Goal: Find specific page/section: Find specific page/section

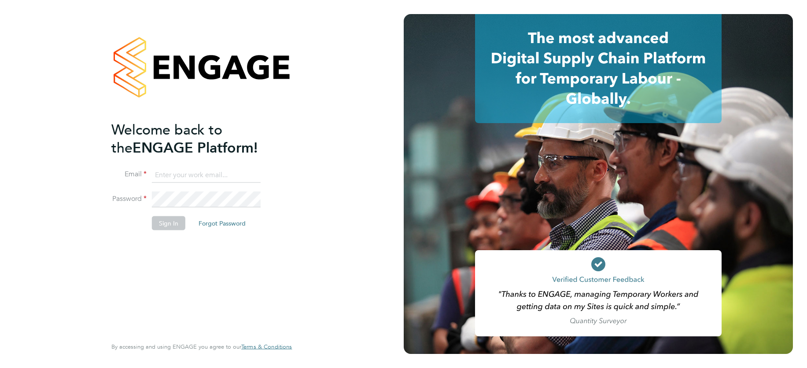
click at [186, 174] on input at bounding box center [206, 175] width 109 height 16
type input "supportuser4@engagetech.com"
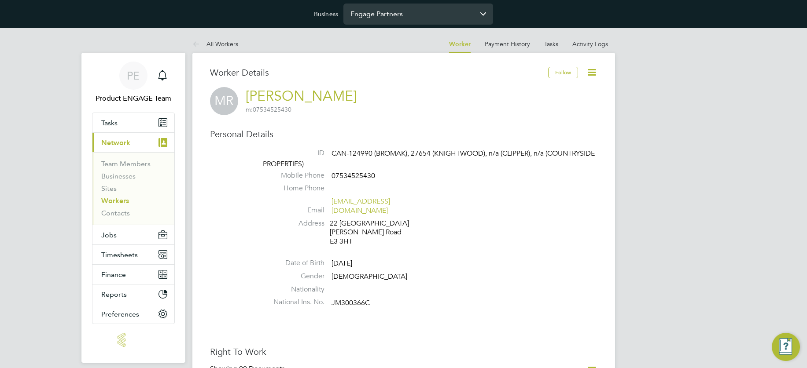
click at [421, 11] on input "Engage Partners" at bounding box center [418, 14] width 150 height 21
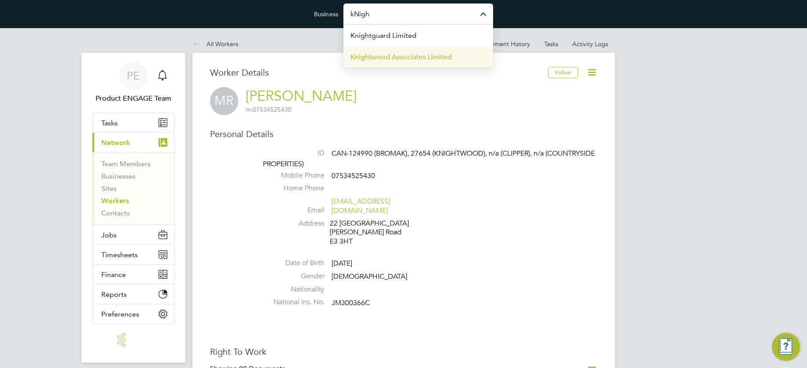
click at [404, 55] on span "Knightwood Associates Limited" at bounding box center [400, 57] width 101 height 11
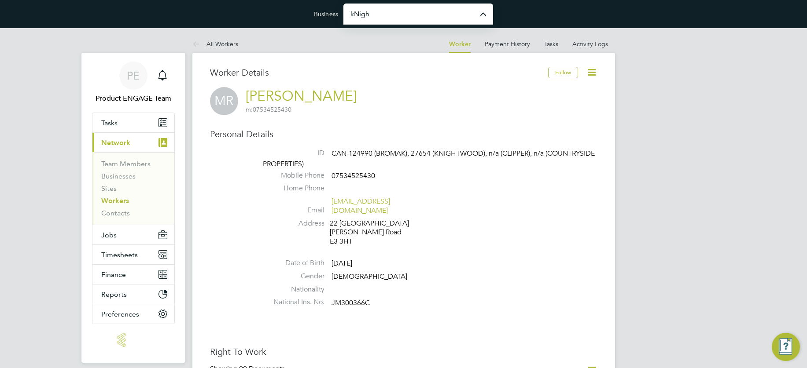
type input "Knightwood Associates Limited"
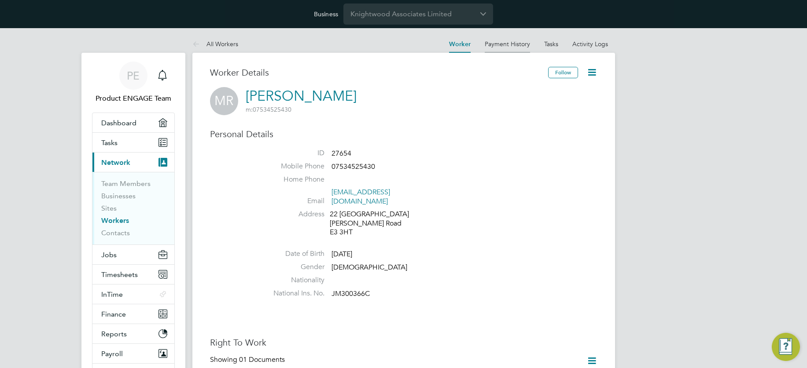
click at [521, 44] on link "Payment History" at bounding box center [506, 44] width 45 height 8
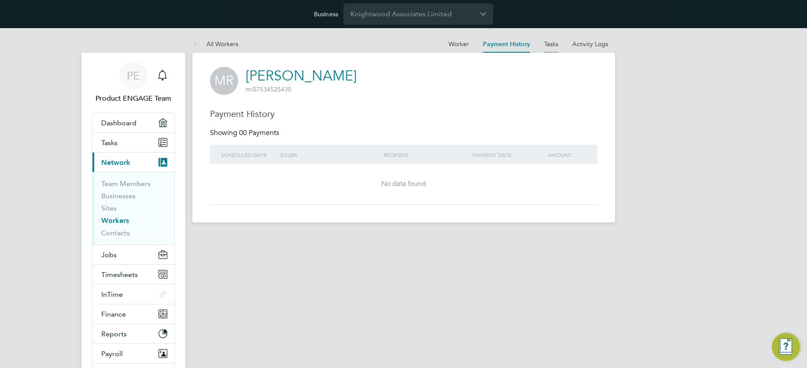
click at [549, 42] on link "Tasks" at bounding box center [551, 44] width 14 height 8
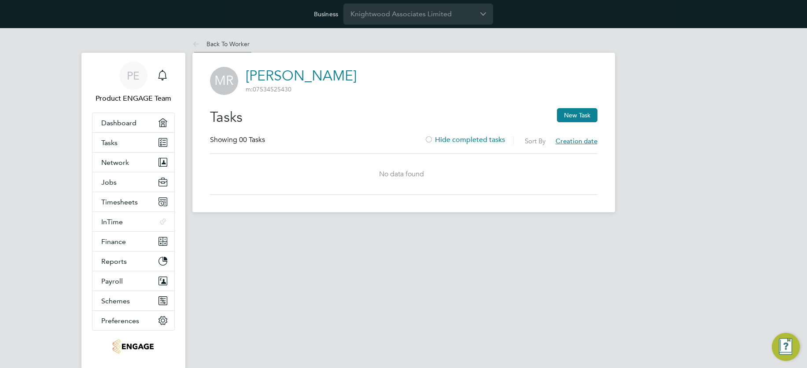
click at [214, 44] on link "Back To Worker" at bounding box center [220, 44] width 57 height 8
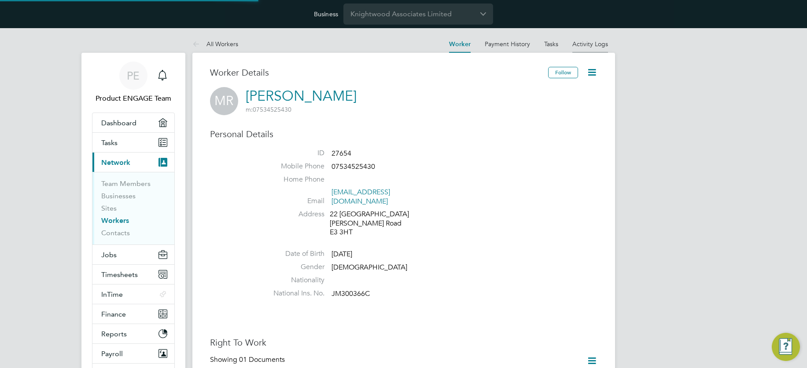
click at [585, 41] on link "Activity Logs" at bounding box center [590, 44] width 36 height 8
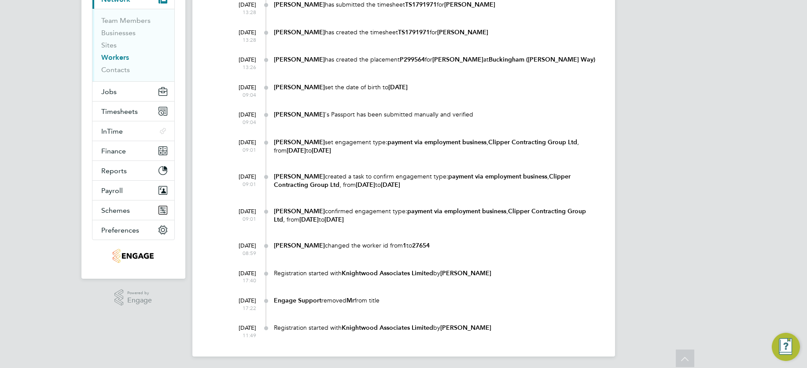
scroll to position [153, 0]
